Goal: Navigation & Orientation: Find specific page/section

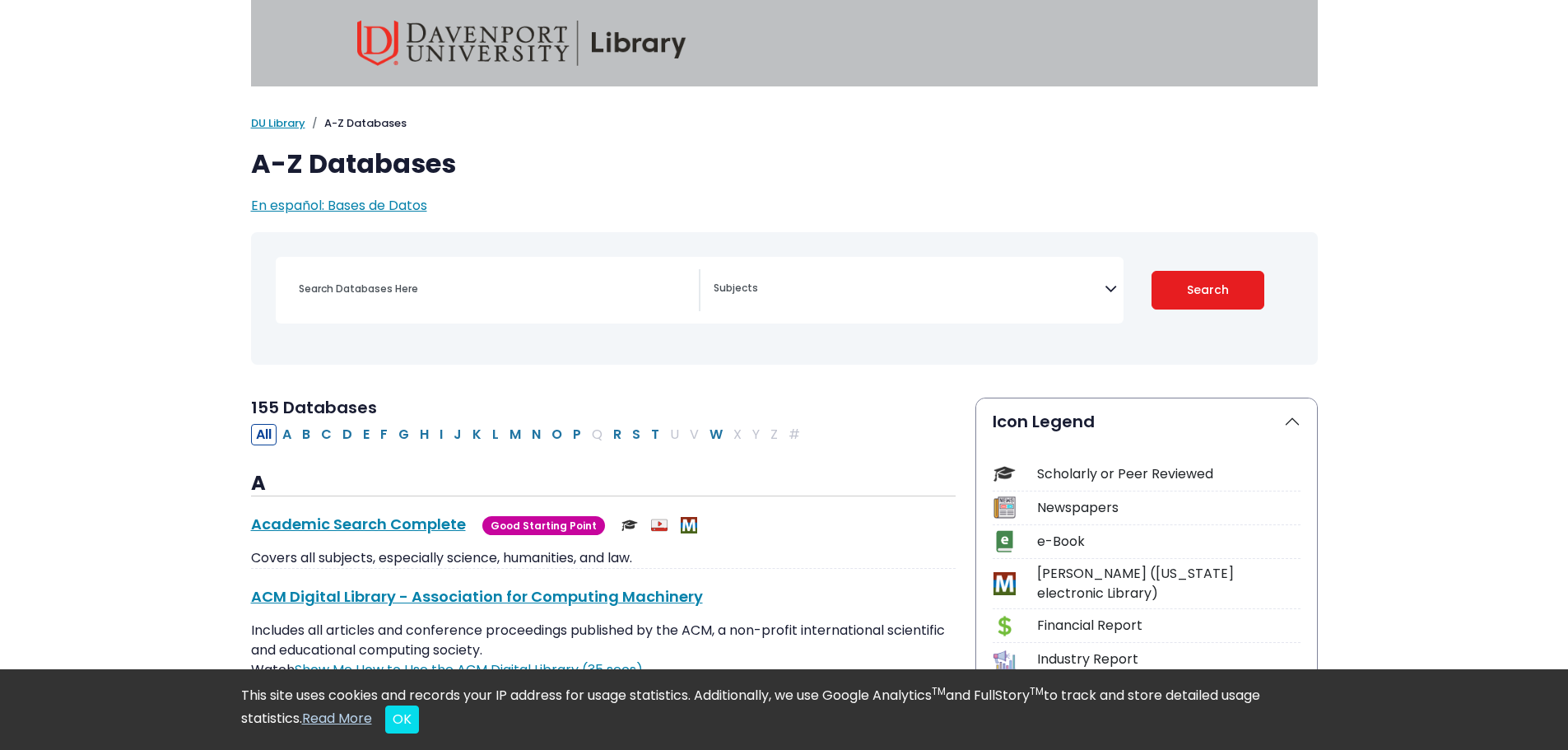
select select "Database Subject Filter"
drag, startPoint x: 289, startPoint y: 114, endPoint x: 291, endPoint y: 122, distance: 8.2
click at [291, 122] on link "DU Library" at bounding box center [278, 122] width 54 height 15
select select "Database Subject Filter"
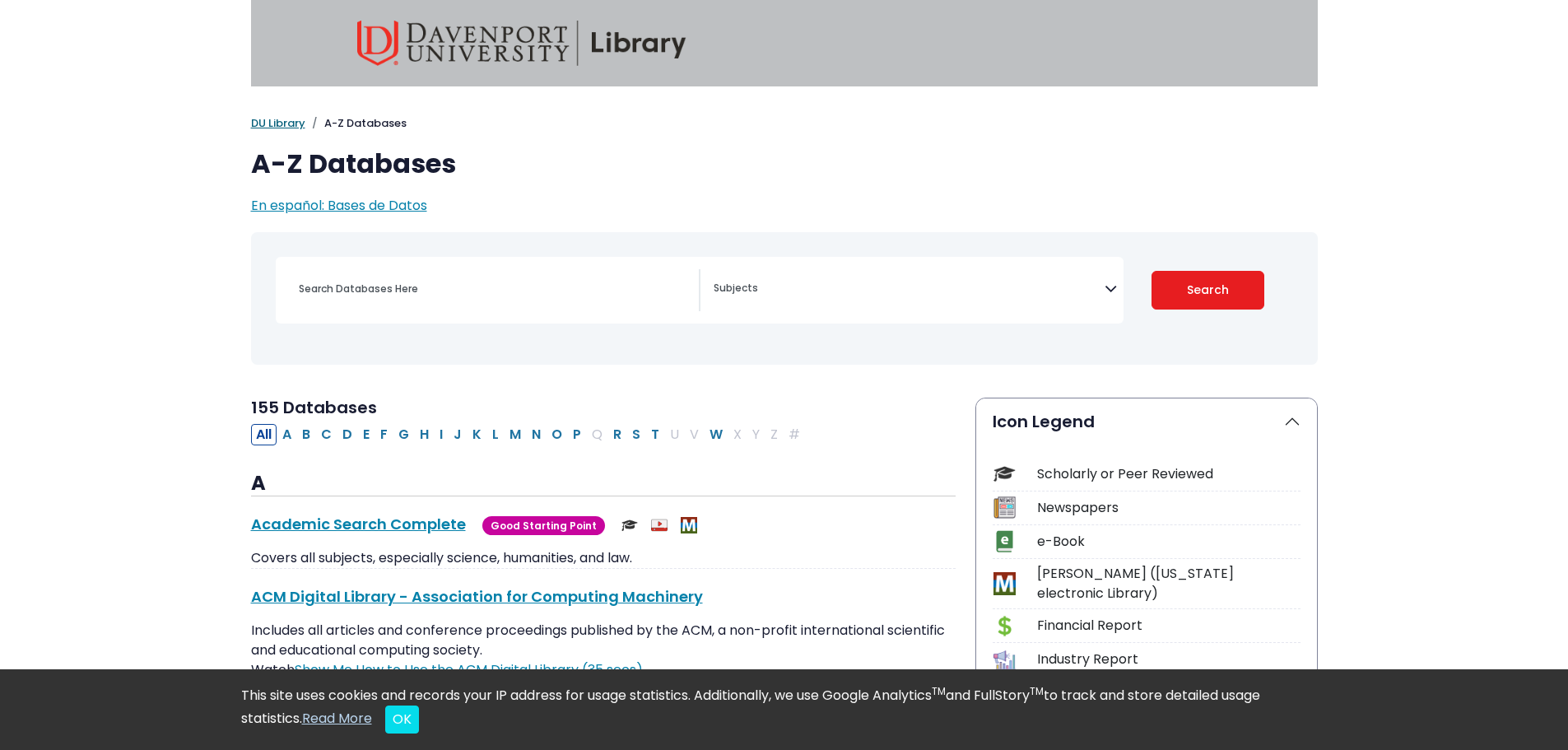
click at [278, 121] on link "DU Library" at bounding box center [278, 122] width 54 height 15
